Goal: Transaction & Acquisition: Book appointment/travel/reservation

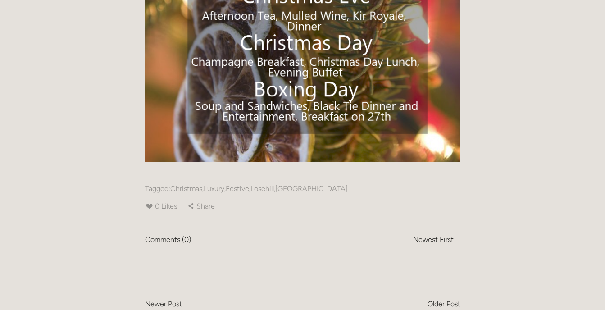
scroll to position [361, 0]
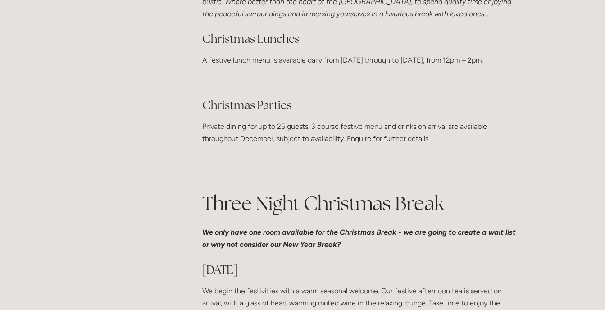
scroll to position [180, 0]
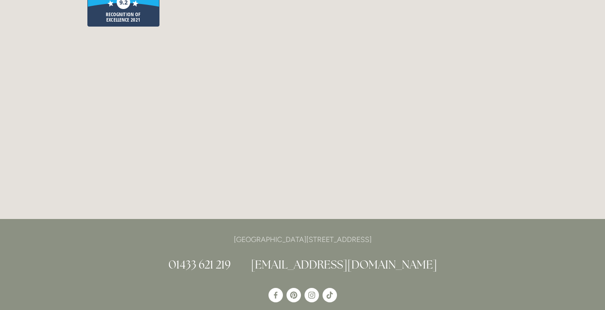
scroll to position [2344, 0]
